Goal: Task Accomplishment & Management: Use online tool/utility

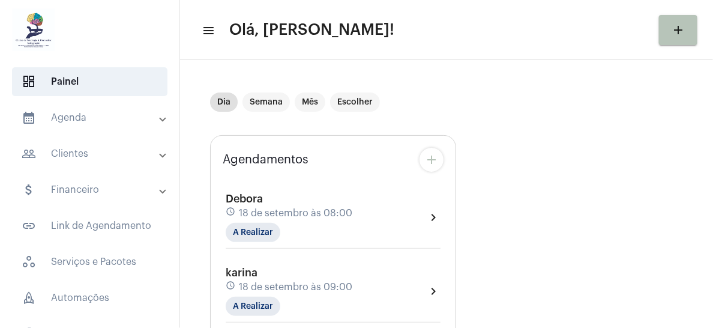
click at [89, 112] on mat-panel-title "calendar_month_outlined Agenda" at bounding box center [91, 117] width 139 height 14
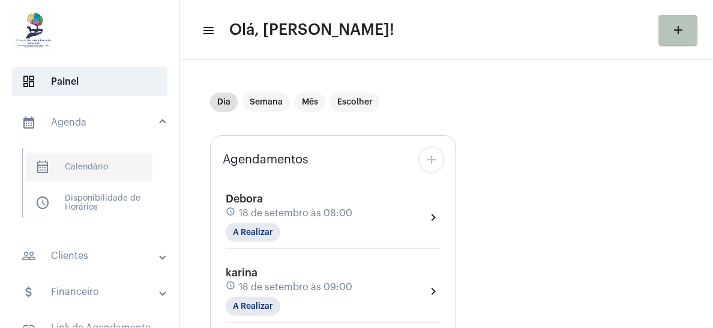
click at [97, 167] on span "calendar_month_outlined Calendário" at bounding box center [89, 166] width 127 height 29
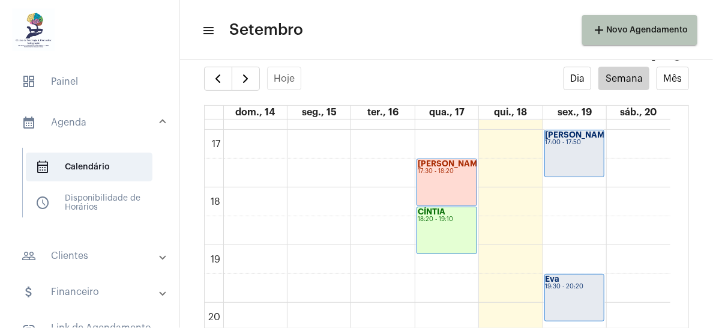
scroll to position [974, 0]
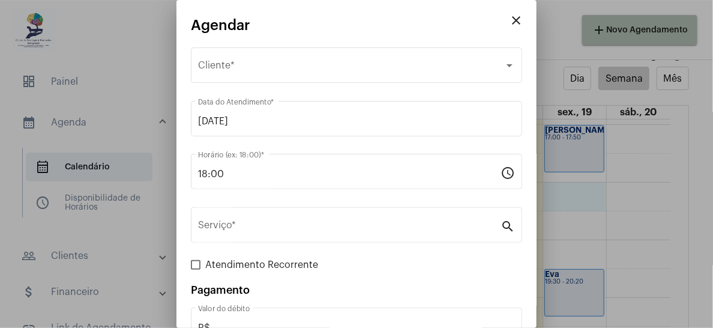
click at [562, 37] on div at bounding box center [356, 164] width 713 height 328
